Goal: Use online tool/utility: Utilize a website feature to perform a specific function

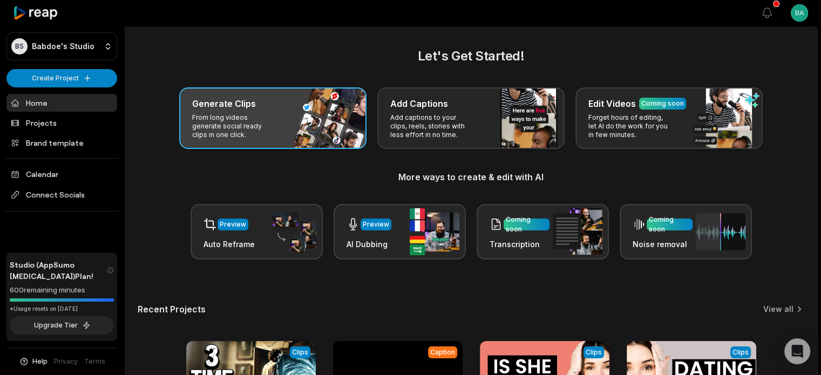
click at [294, 125] on div "Generate Clips From long videos generate social ready clips in one click." at bounding box center [272, 118] width 187 height 62
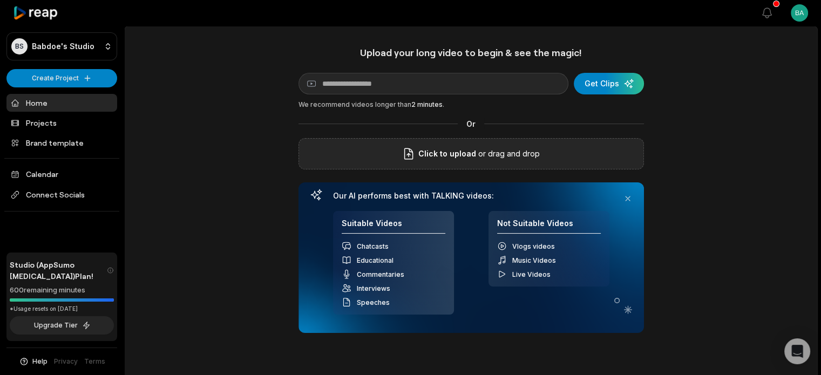
click at [469, 157] on span "Click to upload" at bounding box center [447, 153] width 58 height 13
click at [0, 0] on input "Click to upload" at bounding box center [0, 0] width 0 height 0
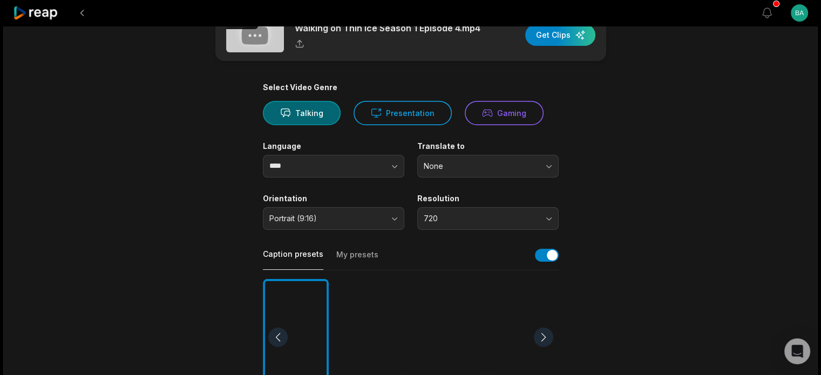
scroll to position [54, 0]
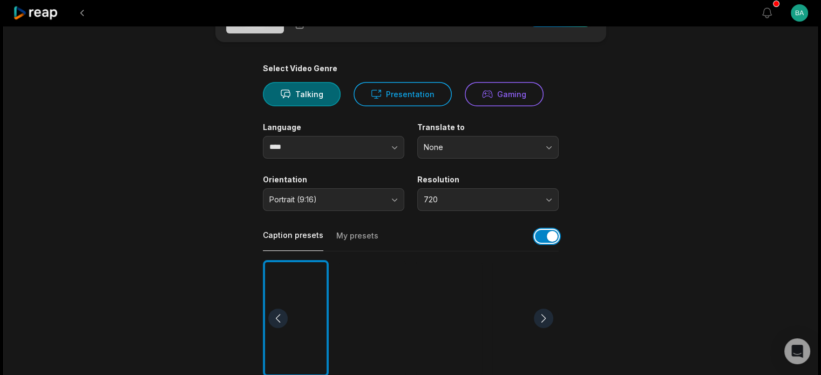
click at [552, 239] on button "button" at bounding box center [547, 236] width 24 height 13
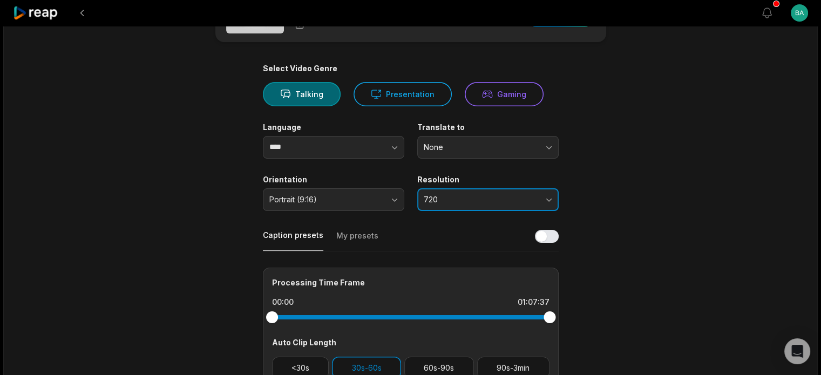
click at [525, 206] on button "720" at bounding box center [487, 199] width 141 height 23
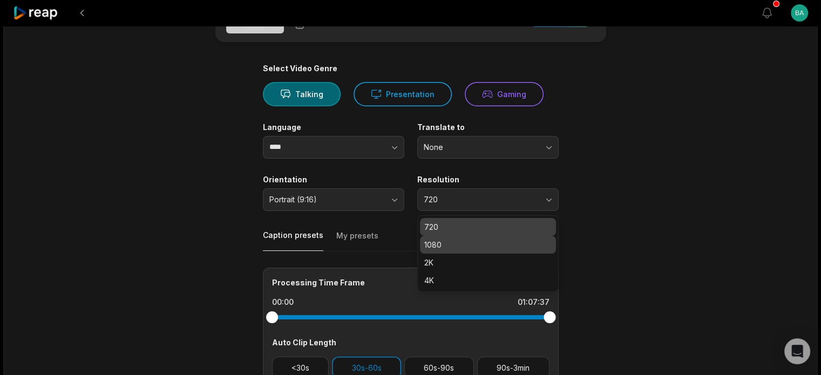
click at [484, 245] on p "1080" at bounding box center [487, 244] width 127 height 11
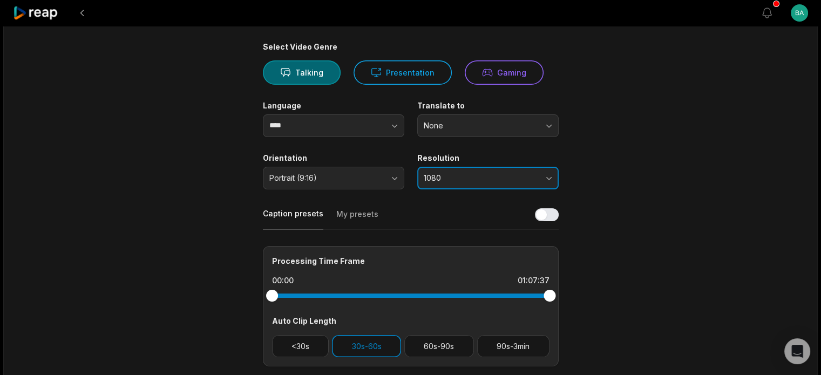
scroll to position [0, 0]
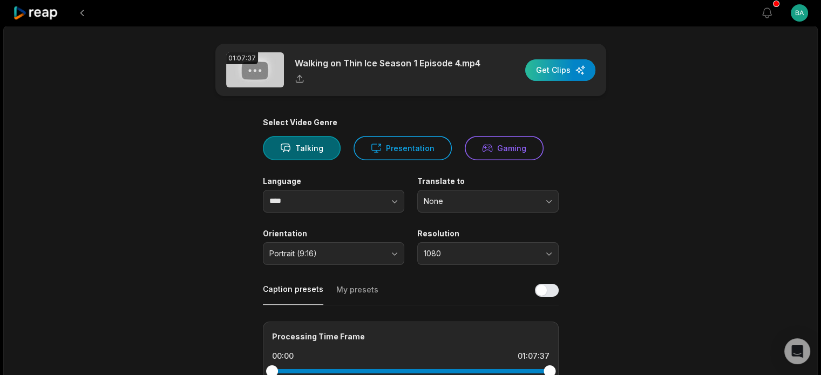
click at [559, 73] on div "button" at bounding box center [560, 70] width 70 height 22
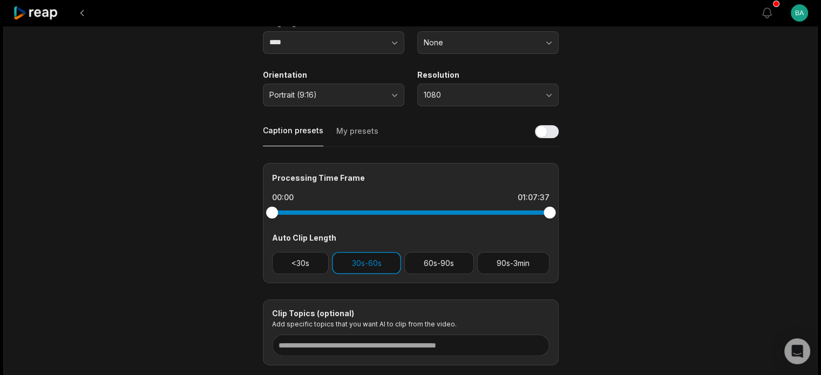
scroll to position [216, 0]
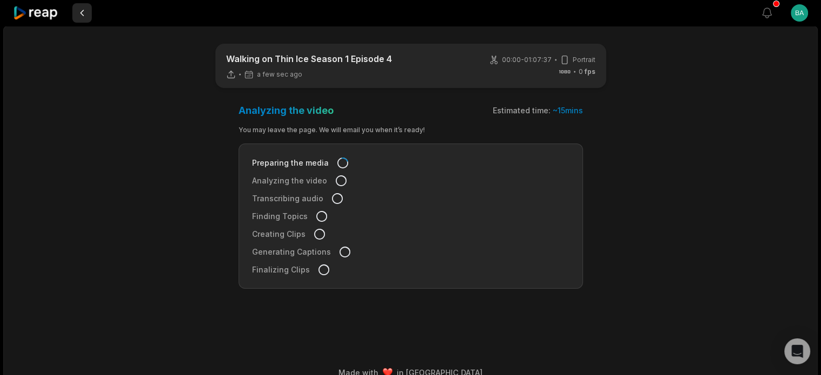
click at [79, 13] on button at bounding box center [81, 12] width 19 height 19
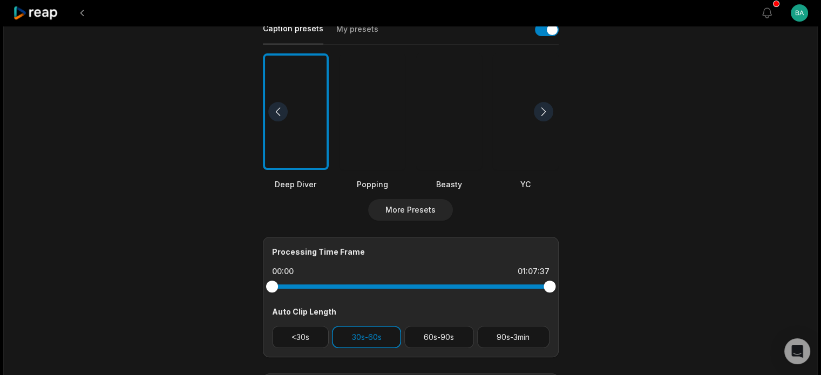
scroll to position [378, 0]
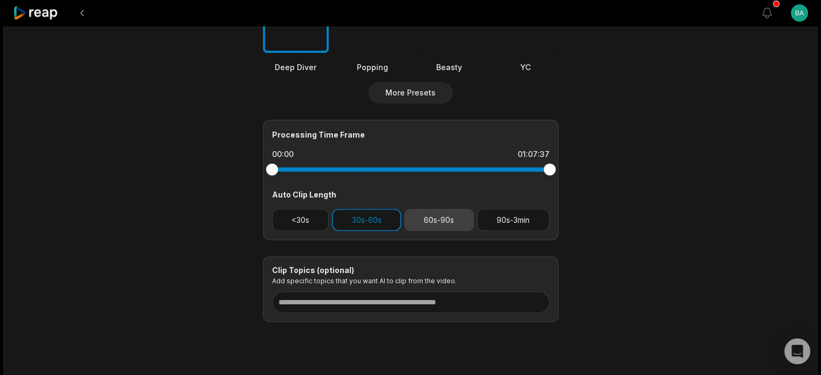
click at [441, 214] on button "60s-90s" at bounding box center [439, 220] width 70 height 22
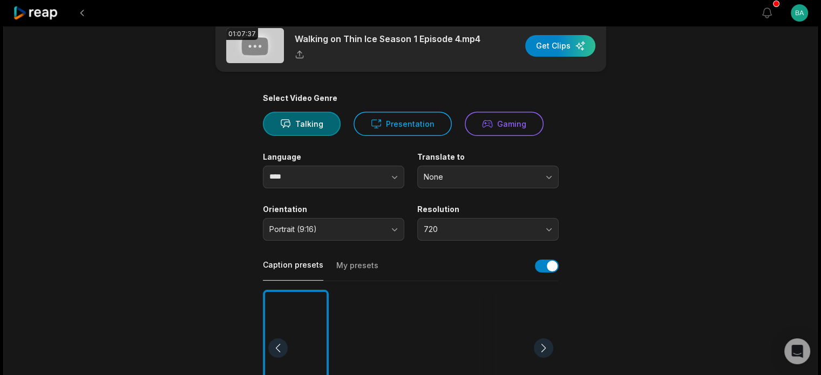
scroll to position [0, 0]
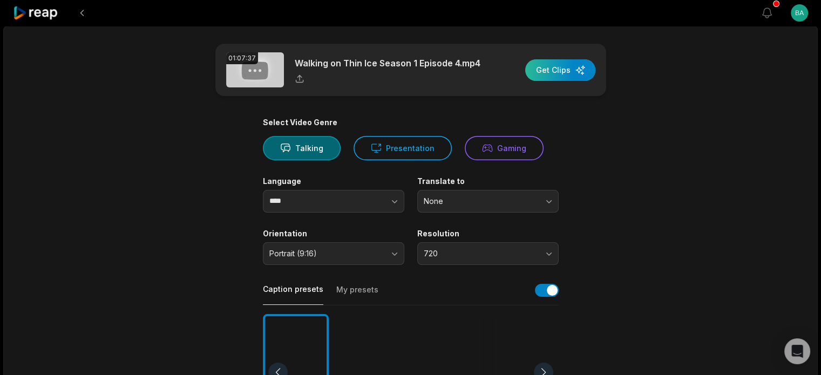
click at [555, 72] on div "button" at bounding box center [560, 70] width 70 height 22
